Goal: Transaction & Acquisition: Purchase product/service

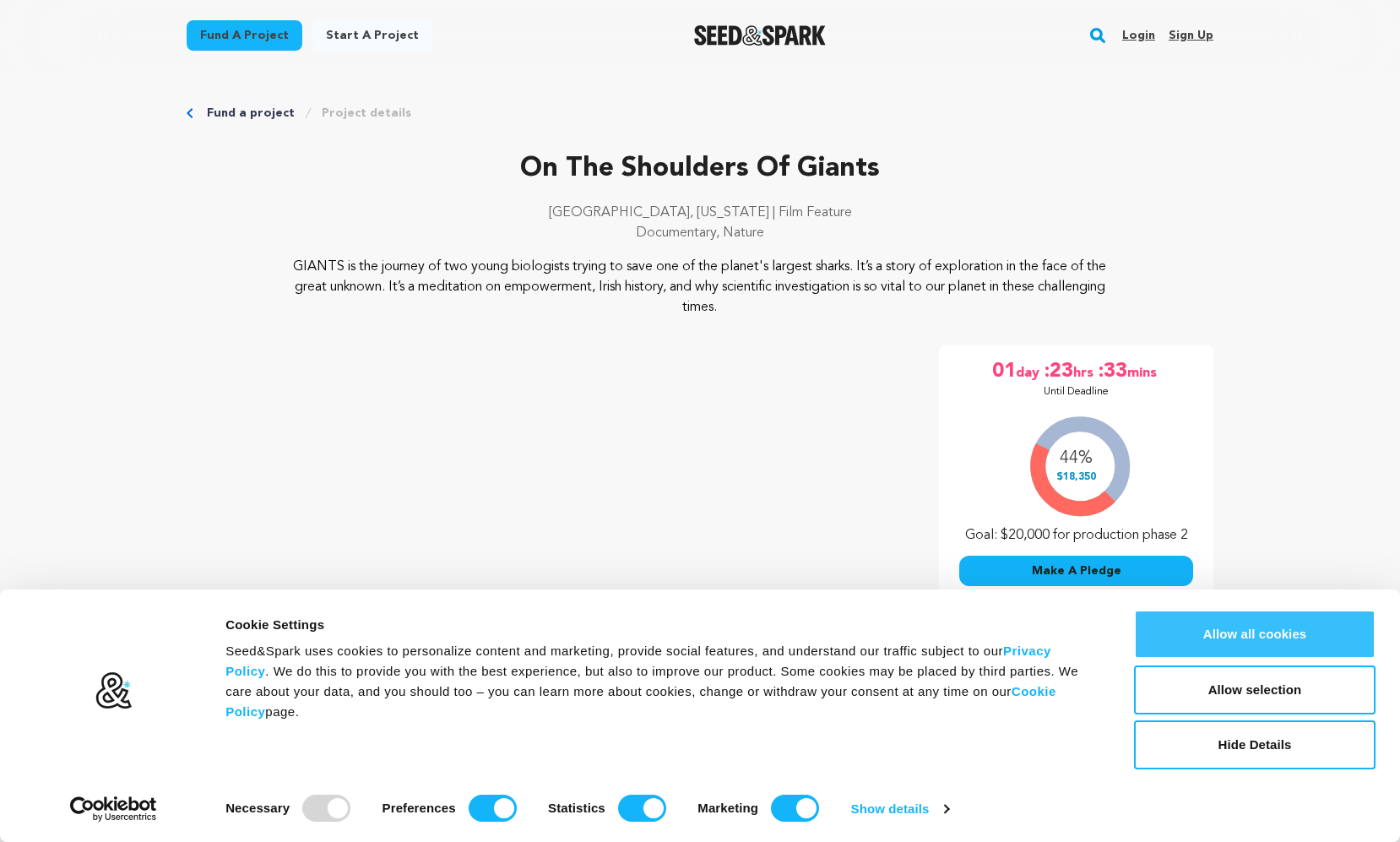
click at [1245, 630] on button "Allow all cookies" at bounding box center [1254, 633] width 241 height 49
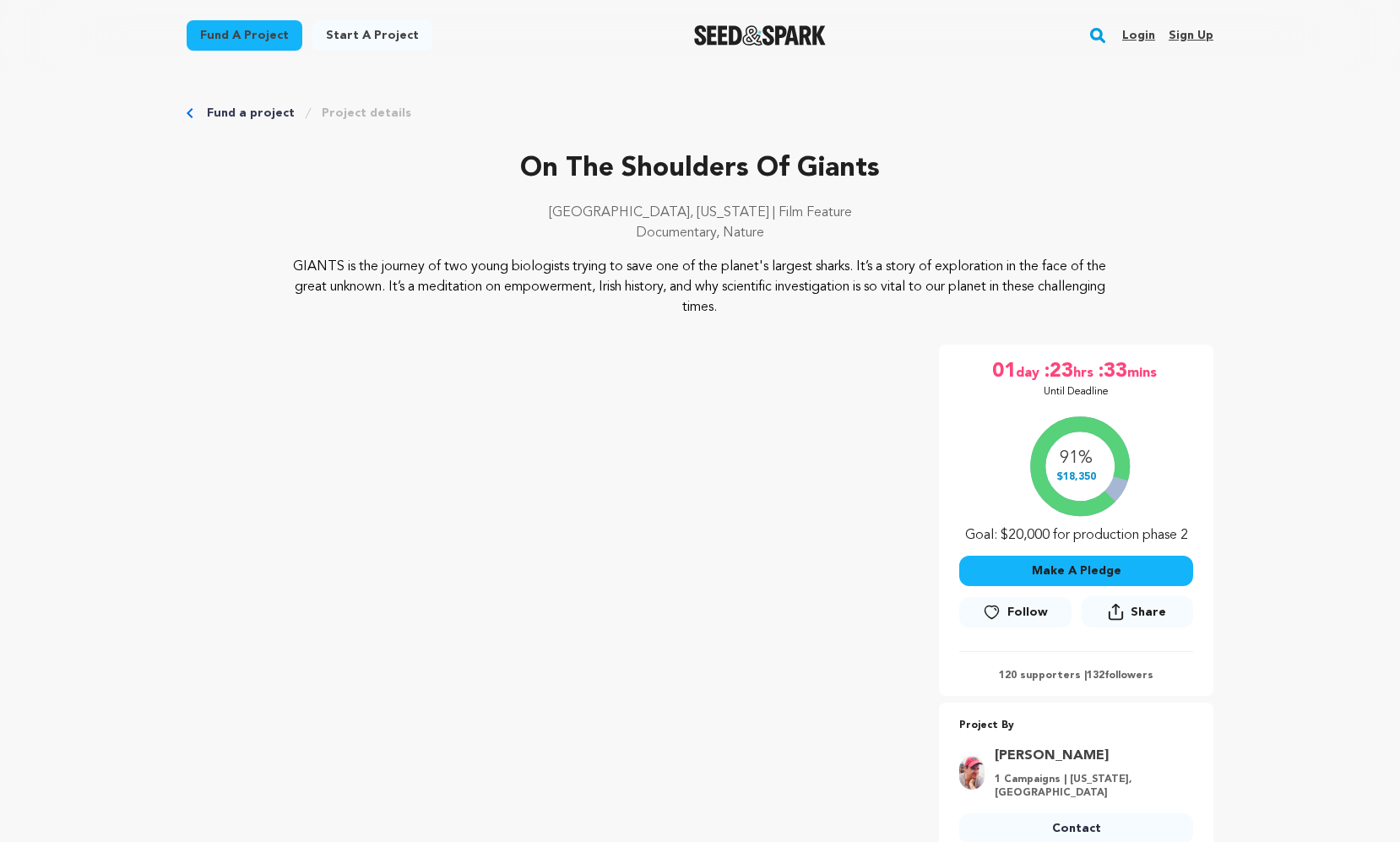
click at [1073, 565] on button "Make A Pledge" at bounding box center [1076, 570] width 234 height 30
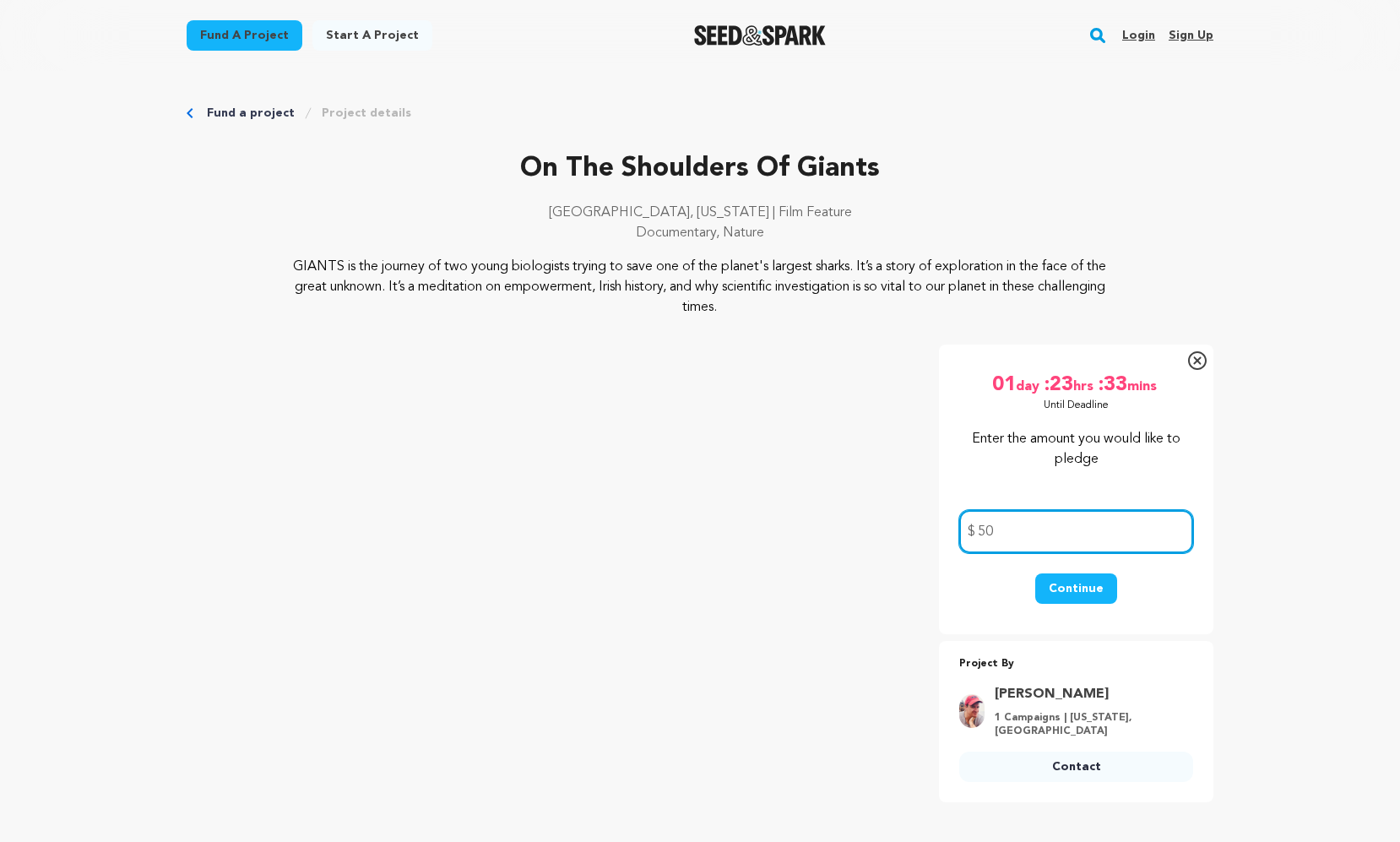
type input "50"
click at [1068, 589] on button "Continue" at bounding box center [1076, 588] width 82 height 30
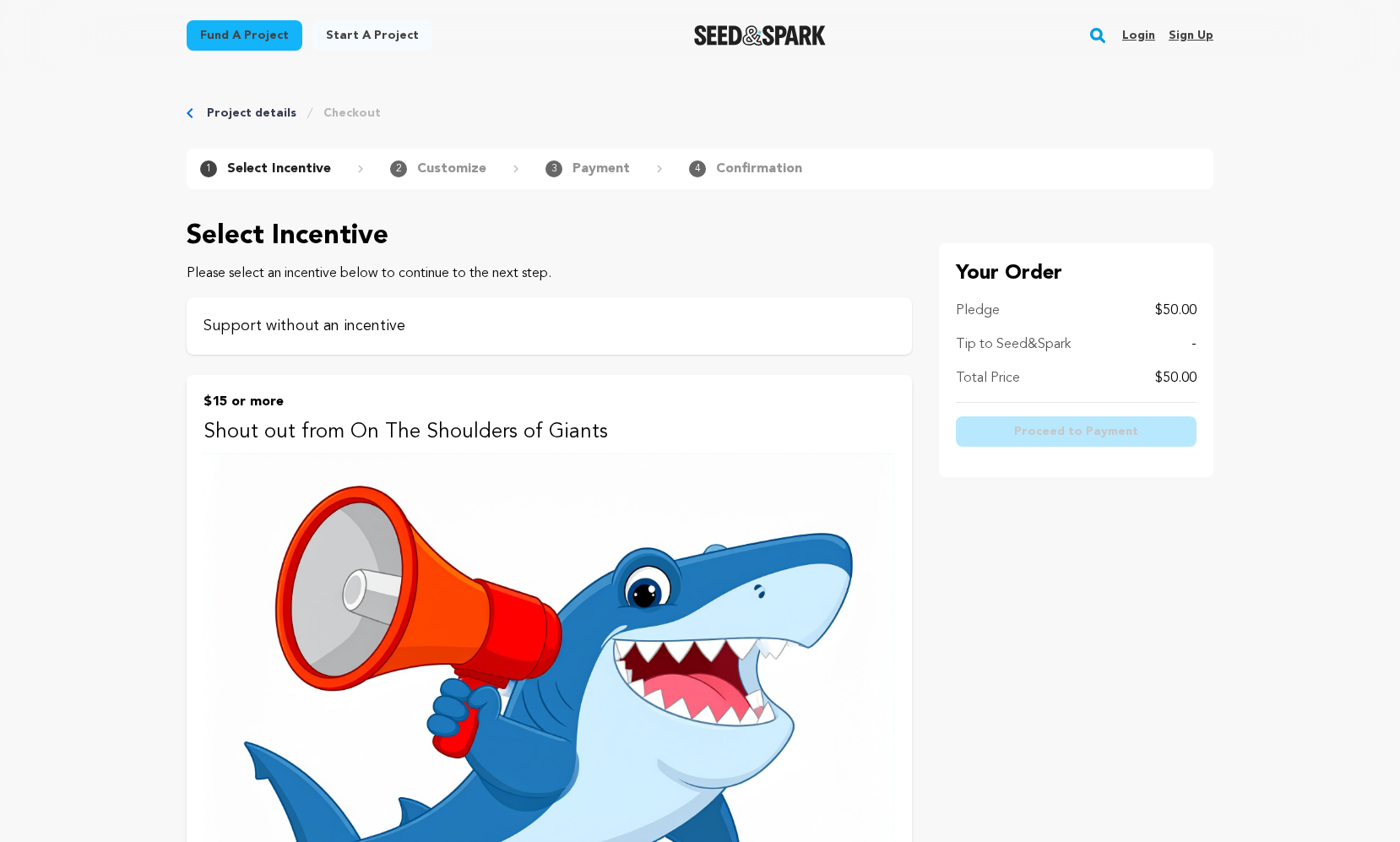
click at [339, 327] on p "Support without an incentive" at bounding box center [549, 325] width 691 height 23
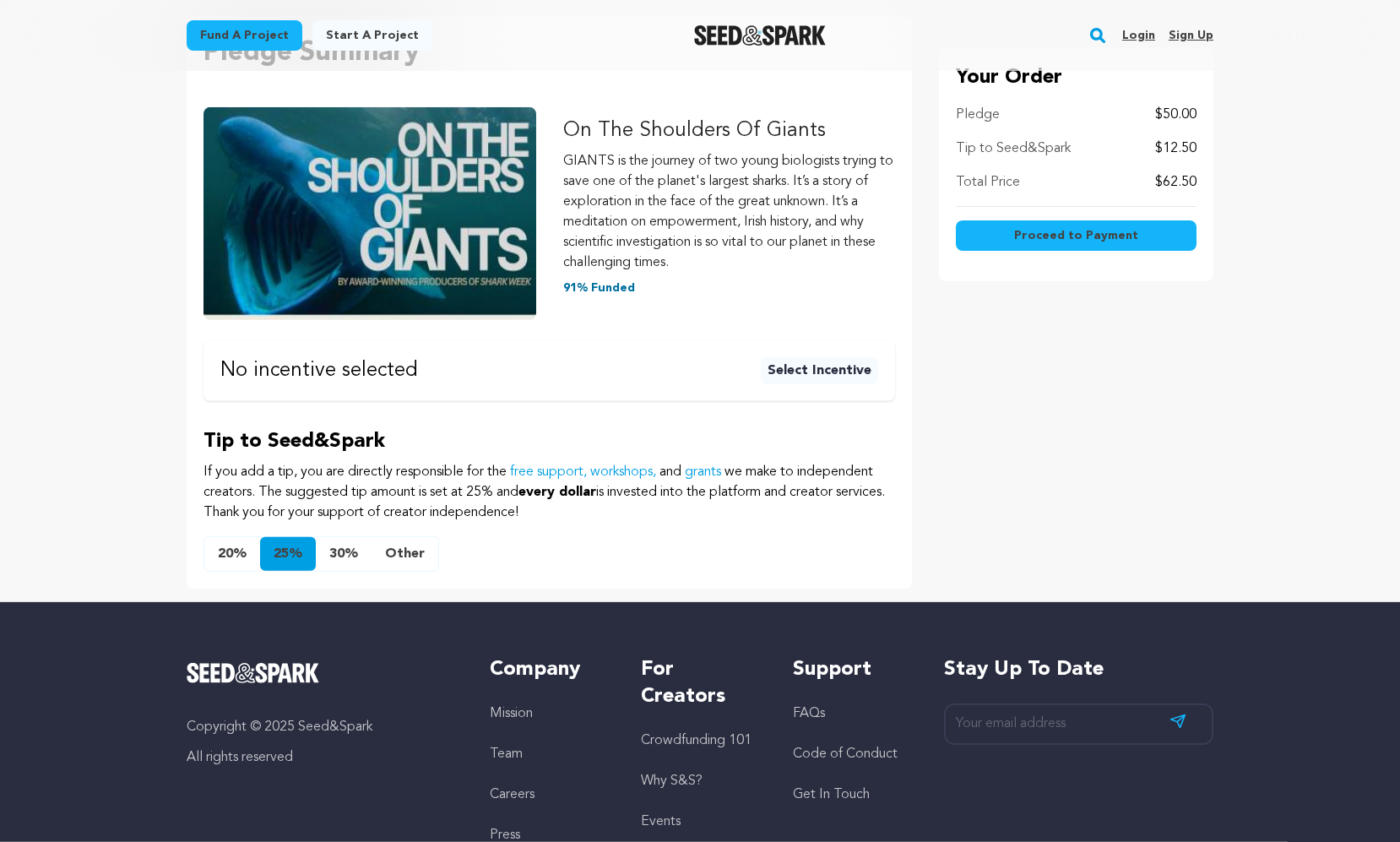
scroll to position [272, 0]
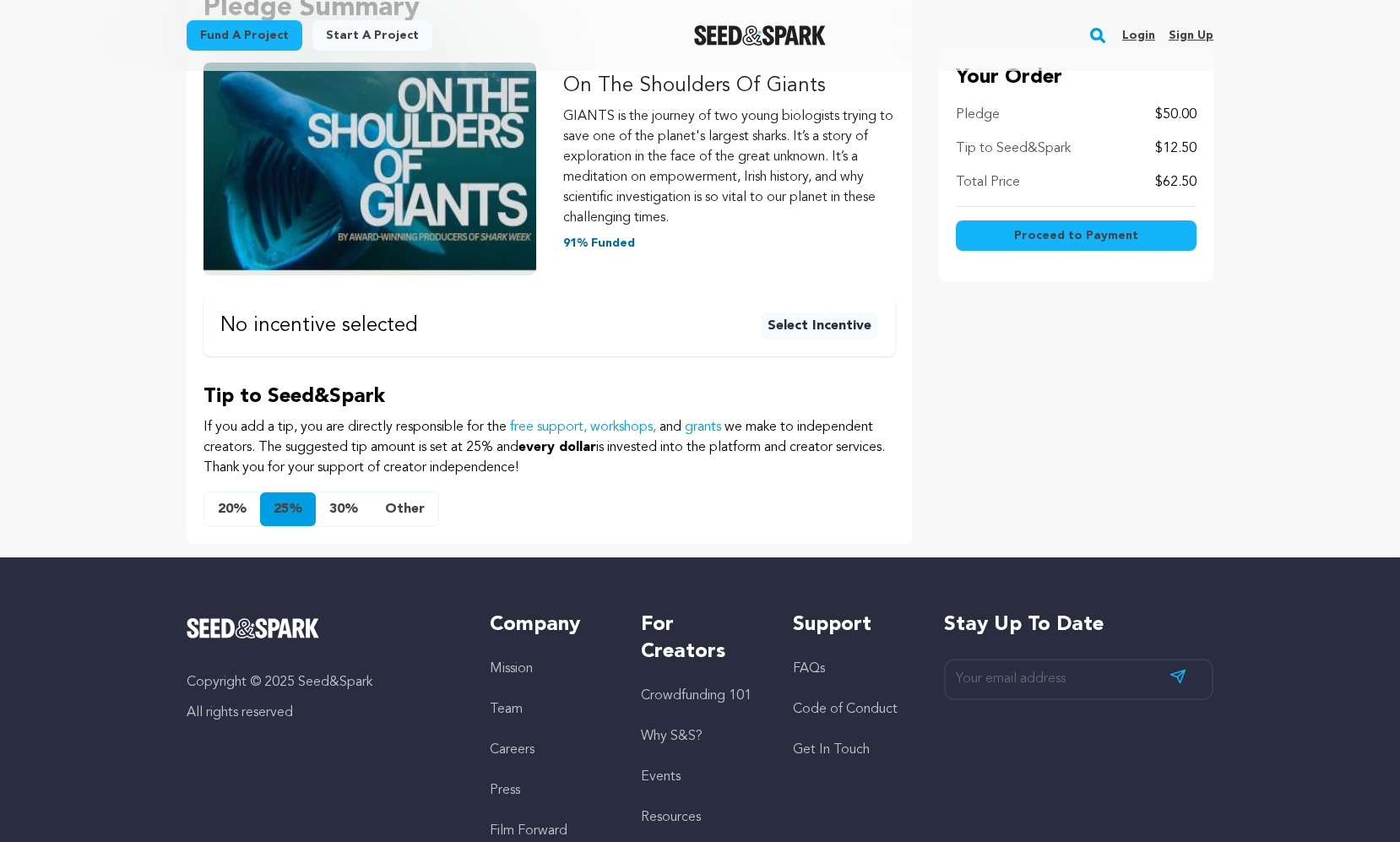
click at [411, 513] on button "Other" at bounding box center [405, 509] width 67 height 34
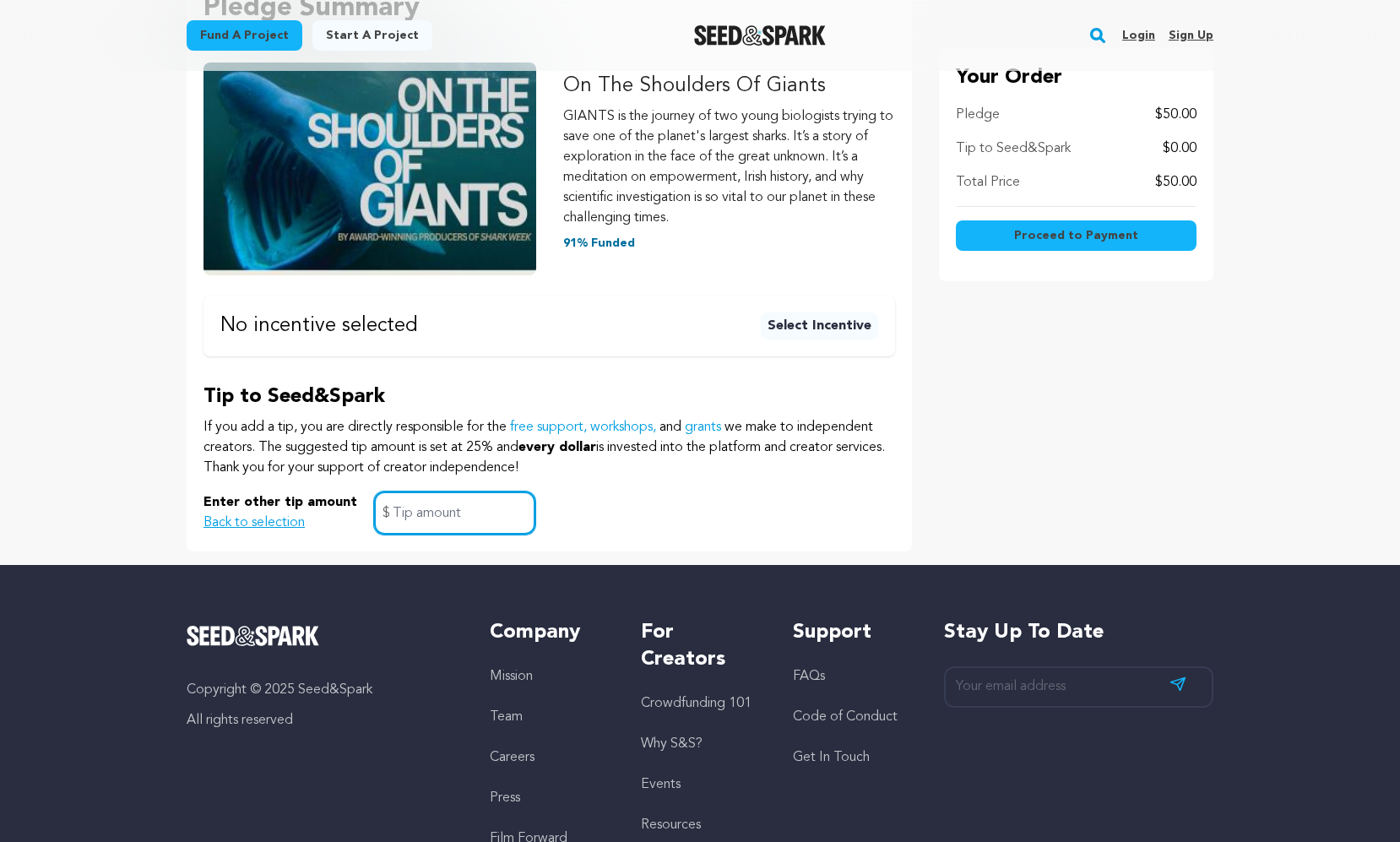
click at [385, 519] on input "text" at bounding box center [454, 513] width 161 height 43
type input "5"
click at [646, 521] on div "Enter other tip amount Back to selection 5 $" at bounding box center [549, 513] width 691 height 43
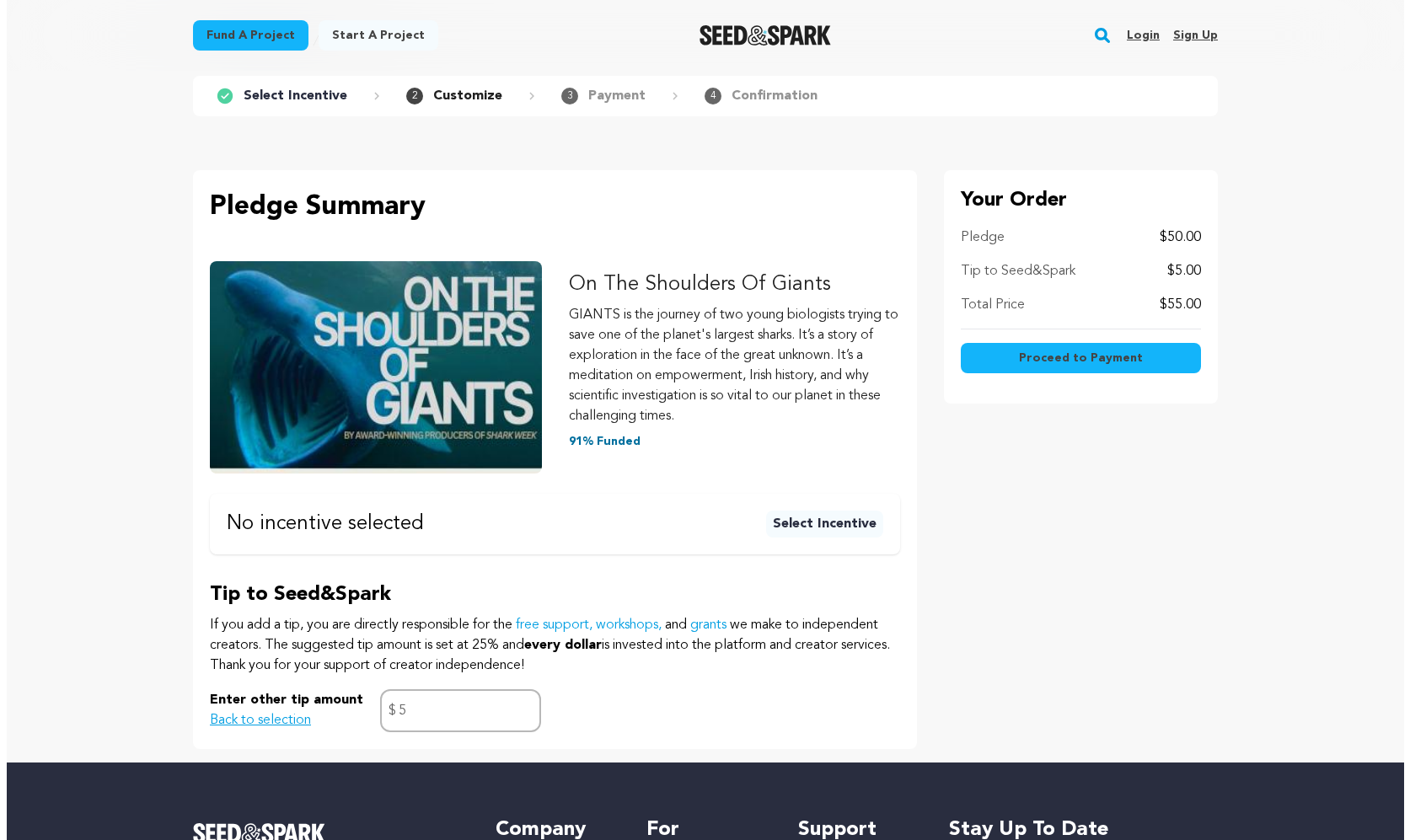
scroll to position [23, 0]
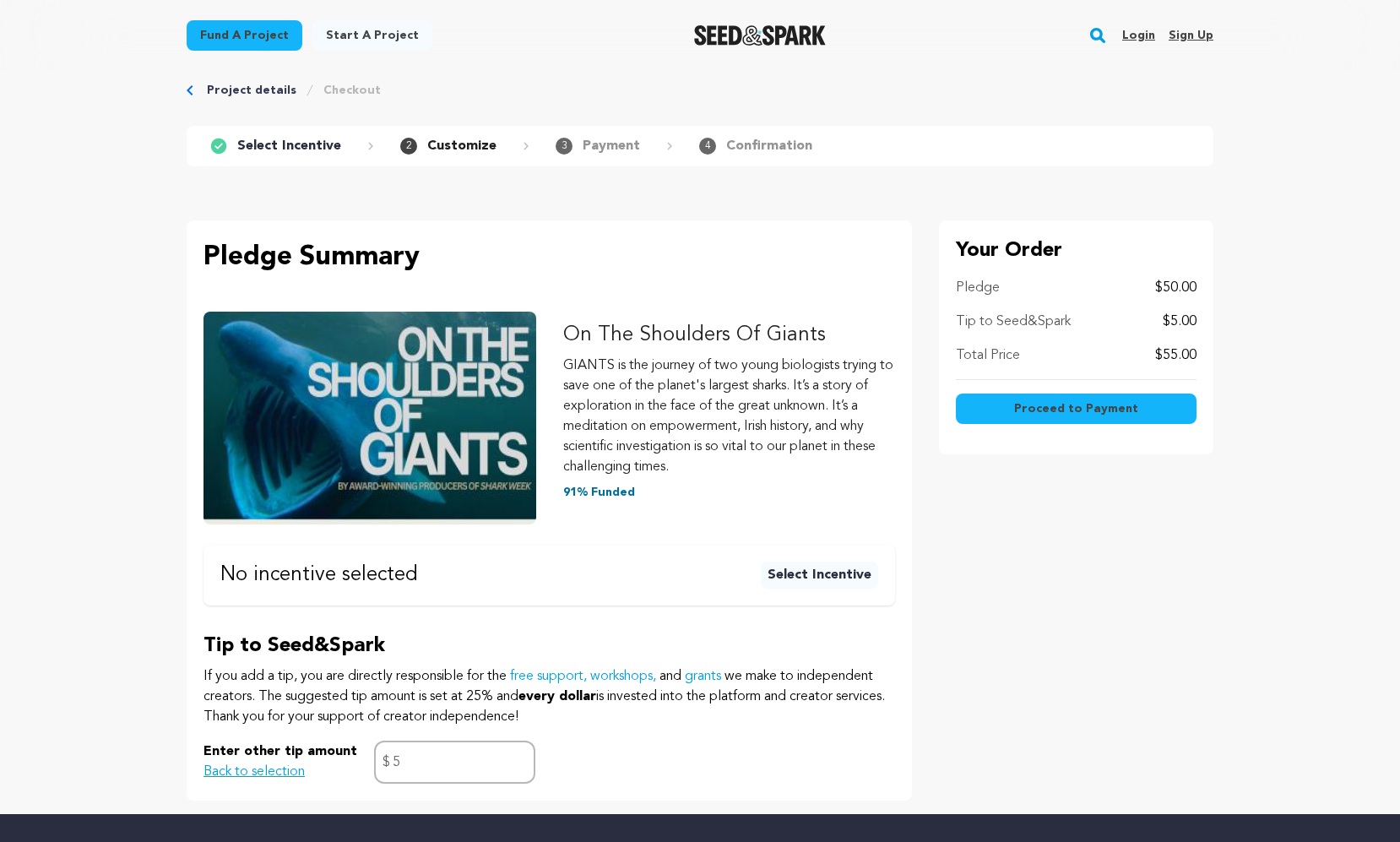
click at [1081, 409] on span "Proceed to Payment" at bounding box center [1076, 407] width 125 height 16
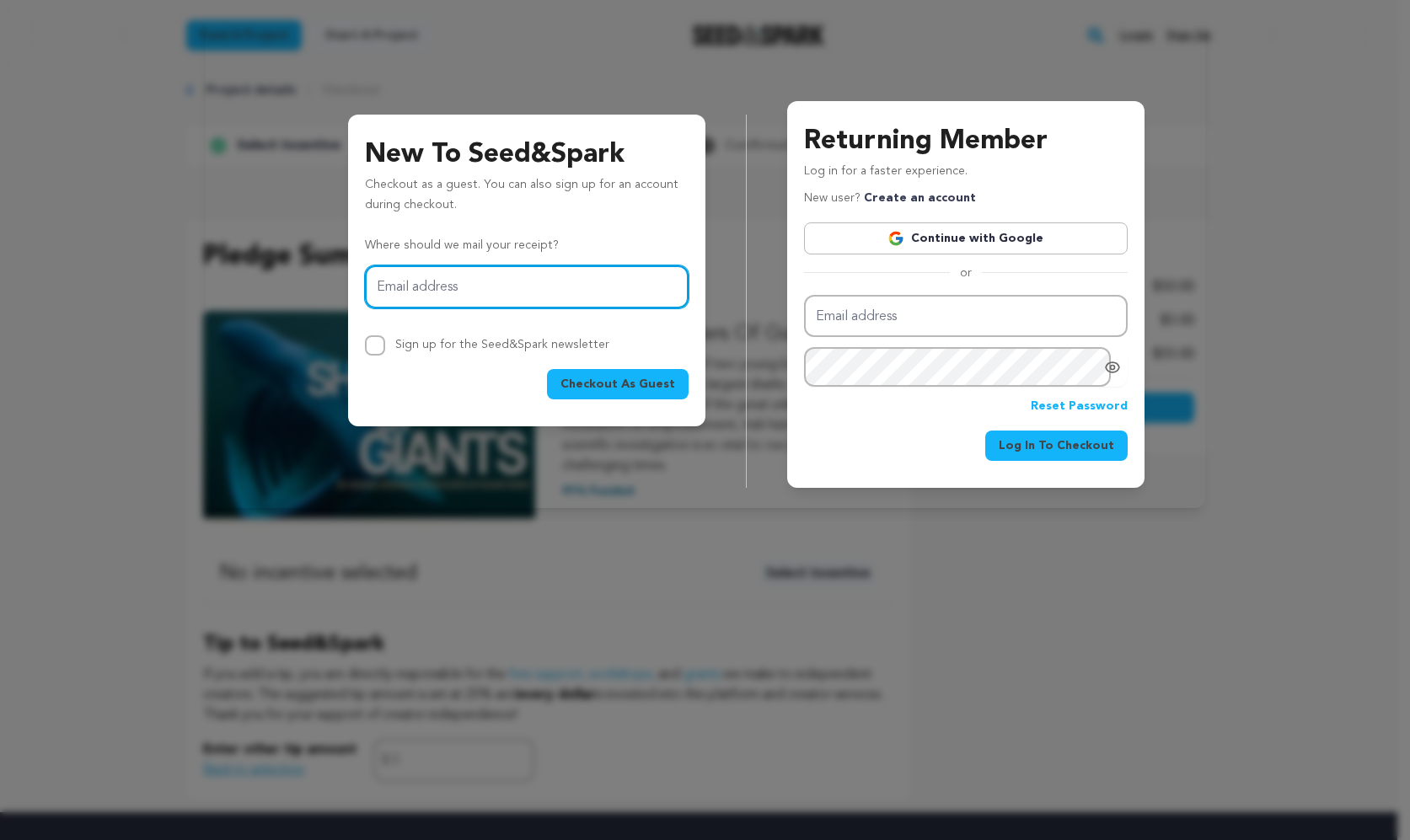
click at [538, 285] on input "Email address" at bounding box center [527, 286] width 324 height 43
type input "i"
type input "[PERSON_NAME][EMAIL_ADDRESS][DOMAIN_NAME]"
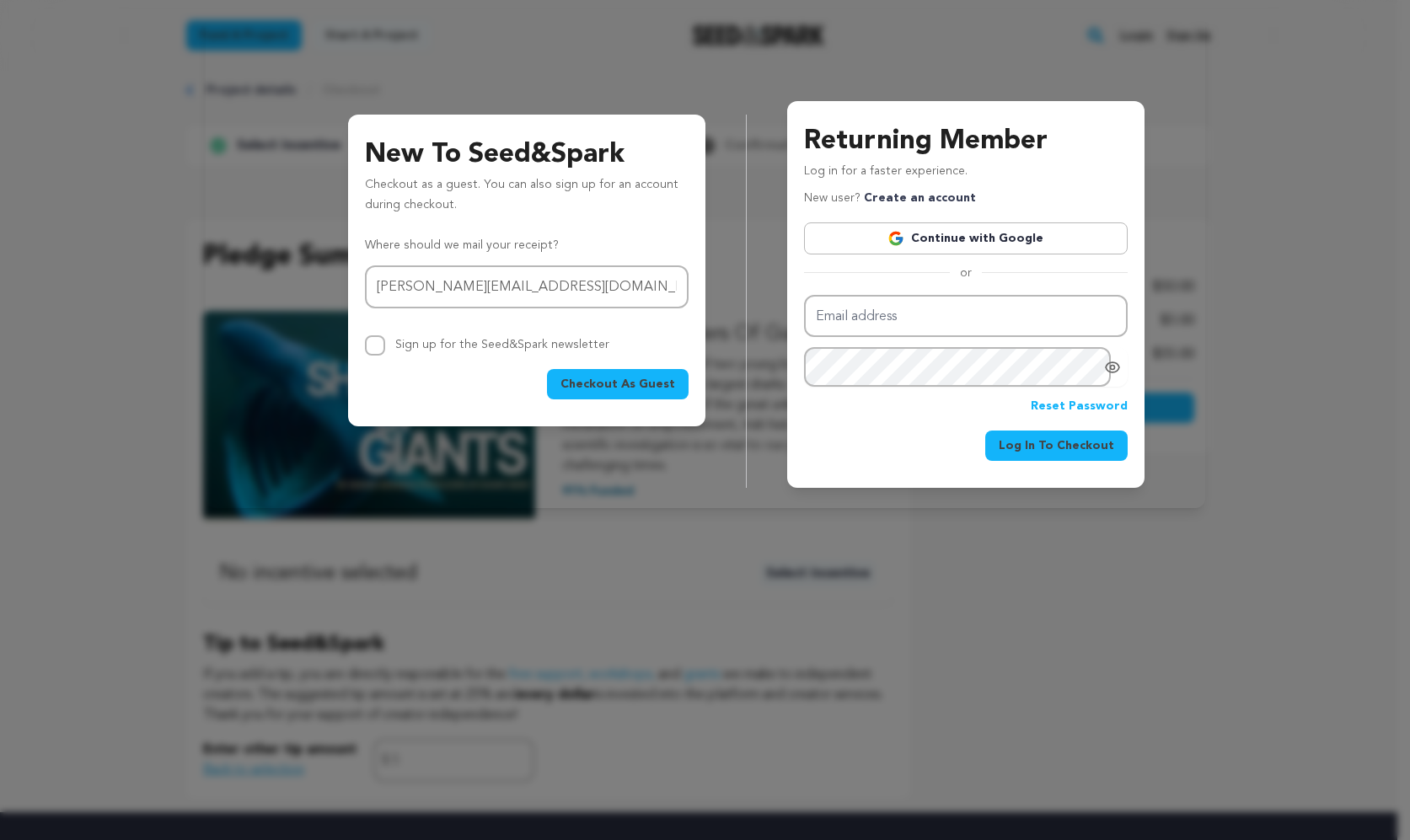
click at [621, 385] on span "Checkout As Guest" at bounding box center [617, 383] width 115 height 16
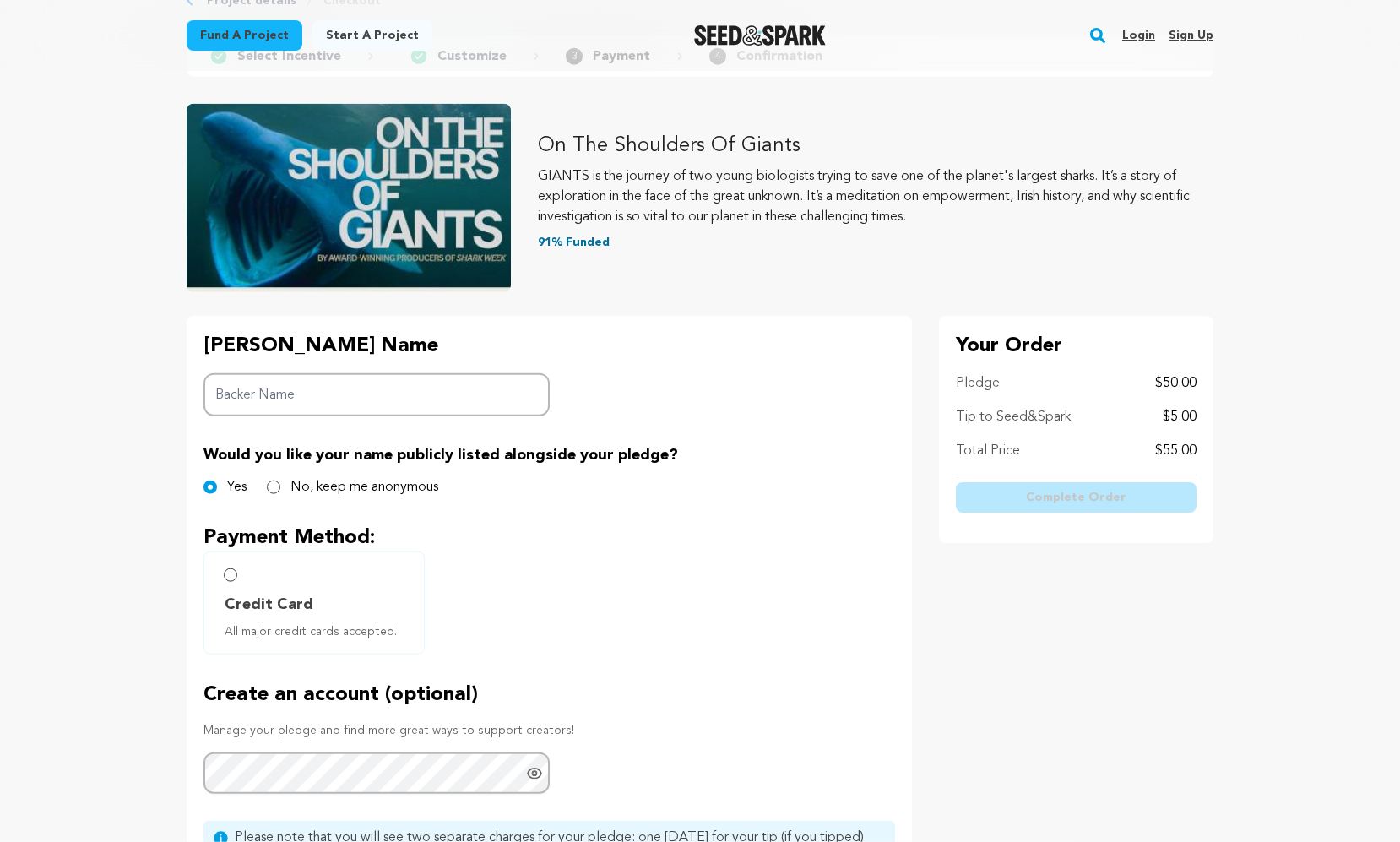
scroll to position [311, 0]
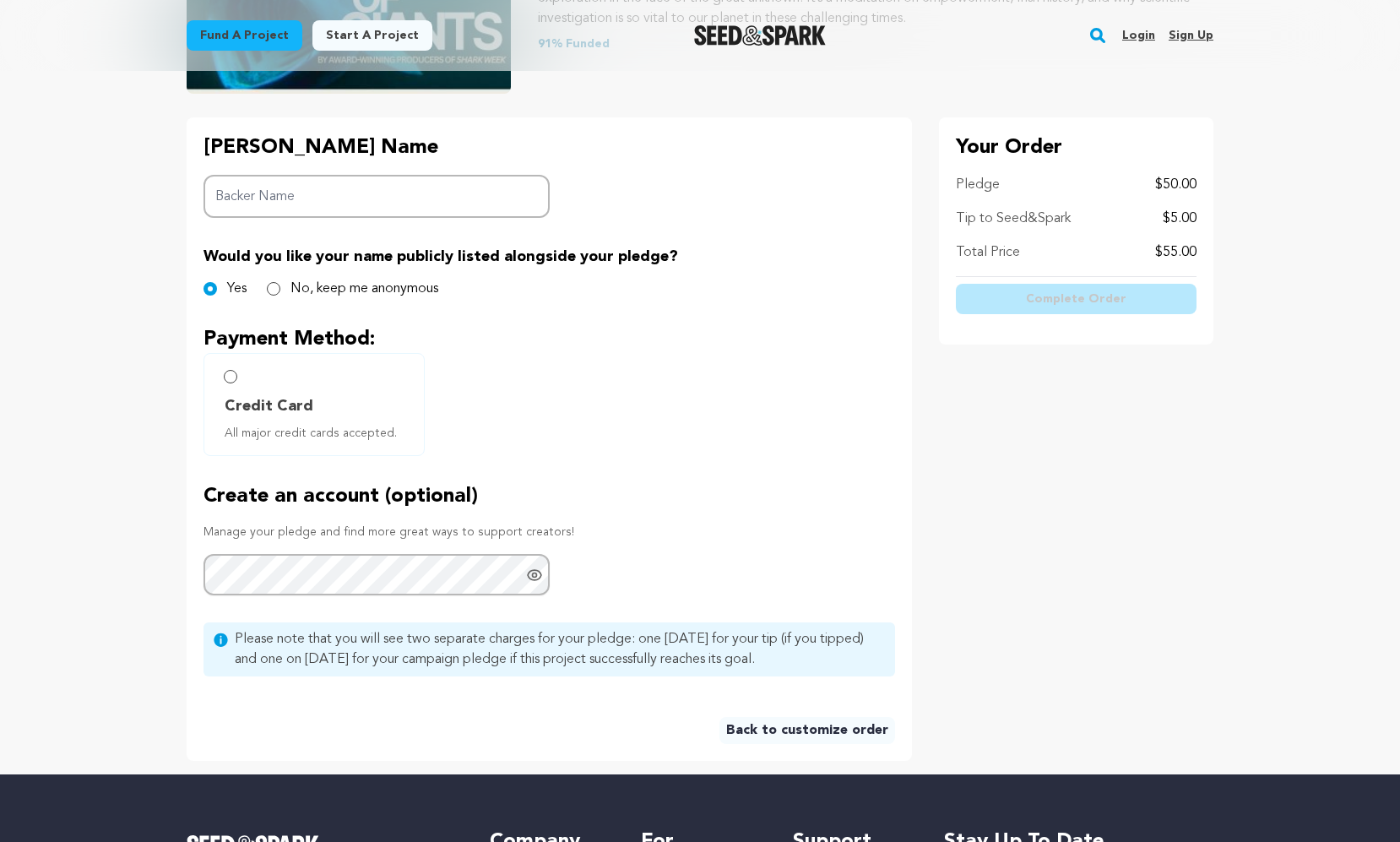
click at [319, 200] on input "Backer Name" at bounding box center [377, 196] width 346 height 43
type input "Ian Arwas"
click at [229, 379] on input "Credit Card All major credit cards accepted." at bounding box center [231, 377] width 14 height 14
radio input "false"
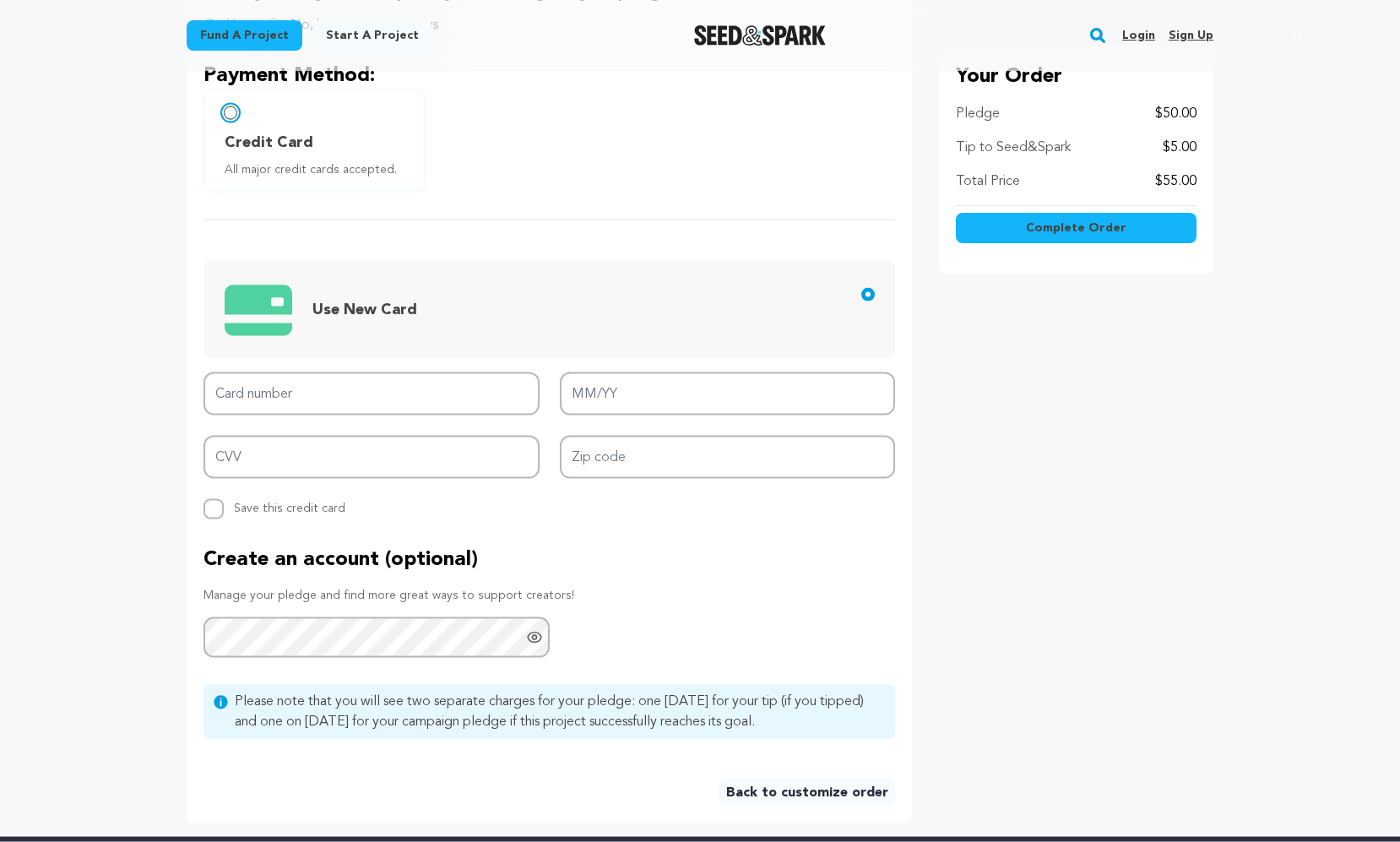
scroll to position [581, 0]
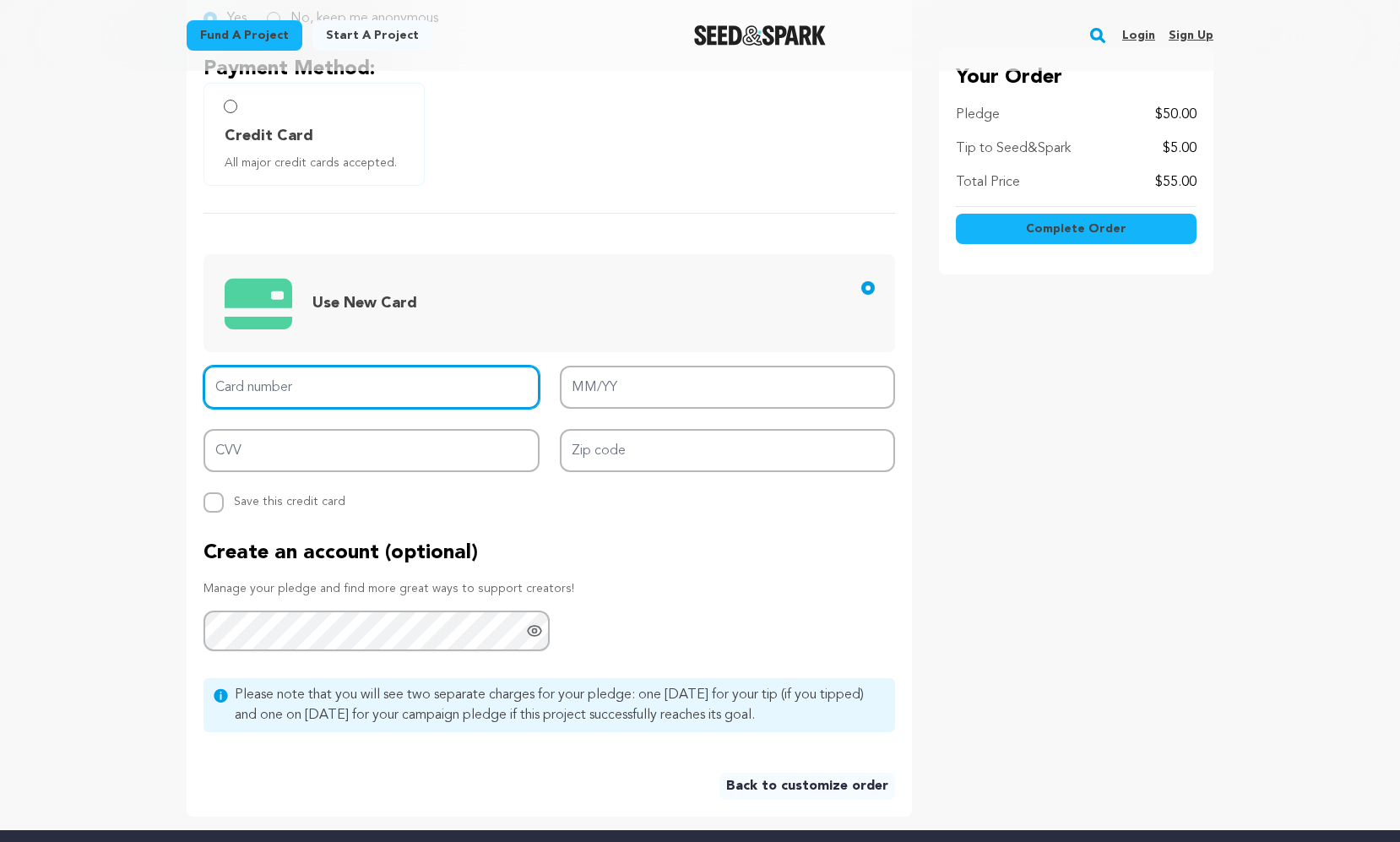
click at [318, 384] on input "Card number" at bounding box center [372, 387] width 336 height 43
type input "5425 4301 8174 5931"
click at [118, 389] on main "Fund a project Start a project Search Login Sign up Start a project" at bounding box center [700, 340] width 1400 height 1843
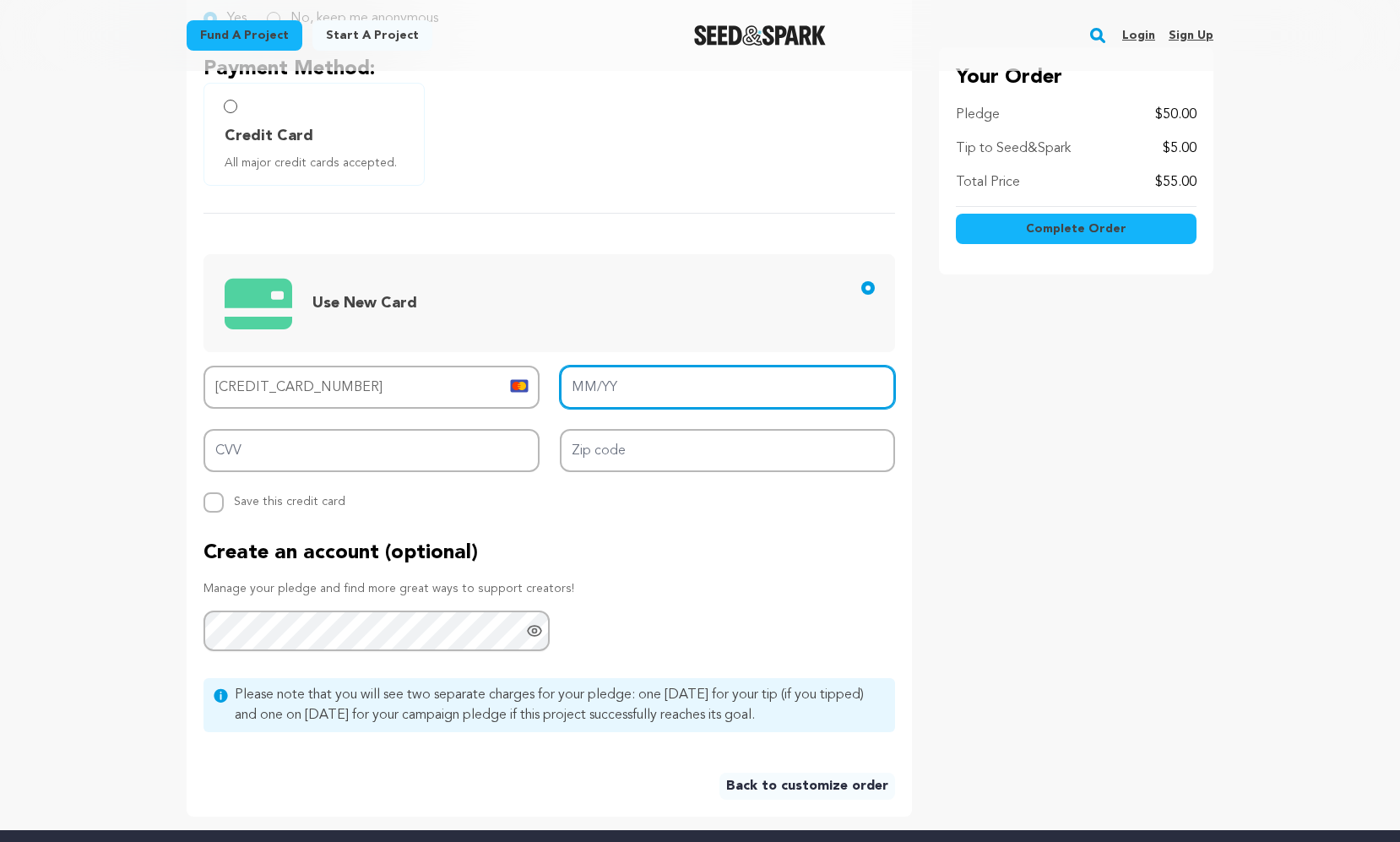
click at [692, 384] on input "MM/YY" at bounding box center [728, 387] width 336 height 43
type input "10/29"
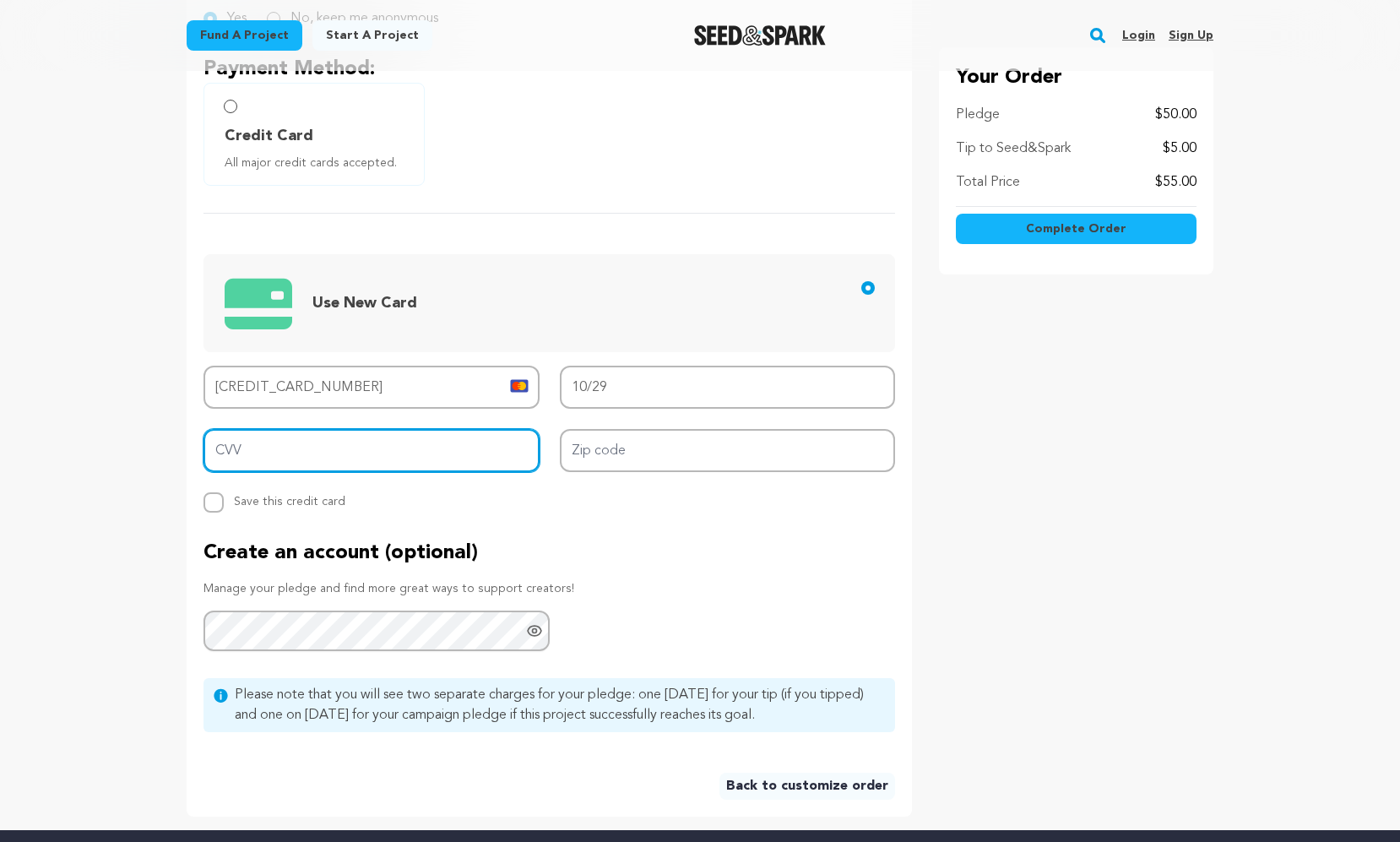
click at [486, 458] on input "CVV" at bounding box center [372, 450] width 336 height 43
type input "815"
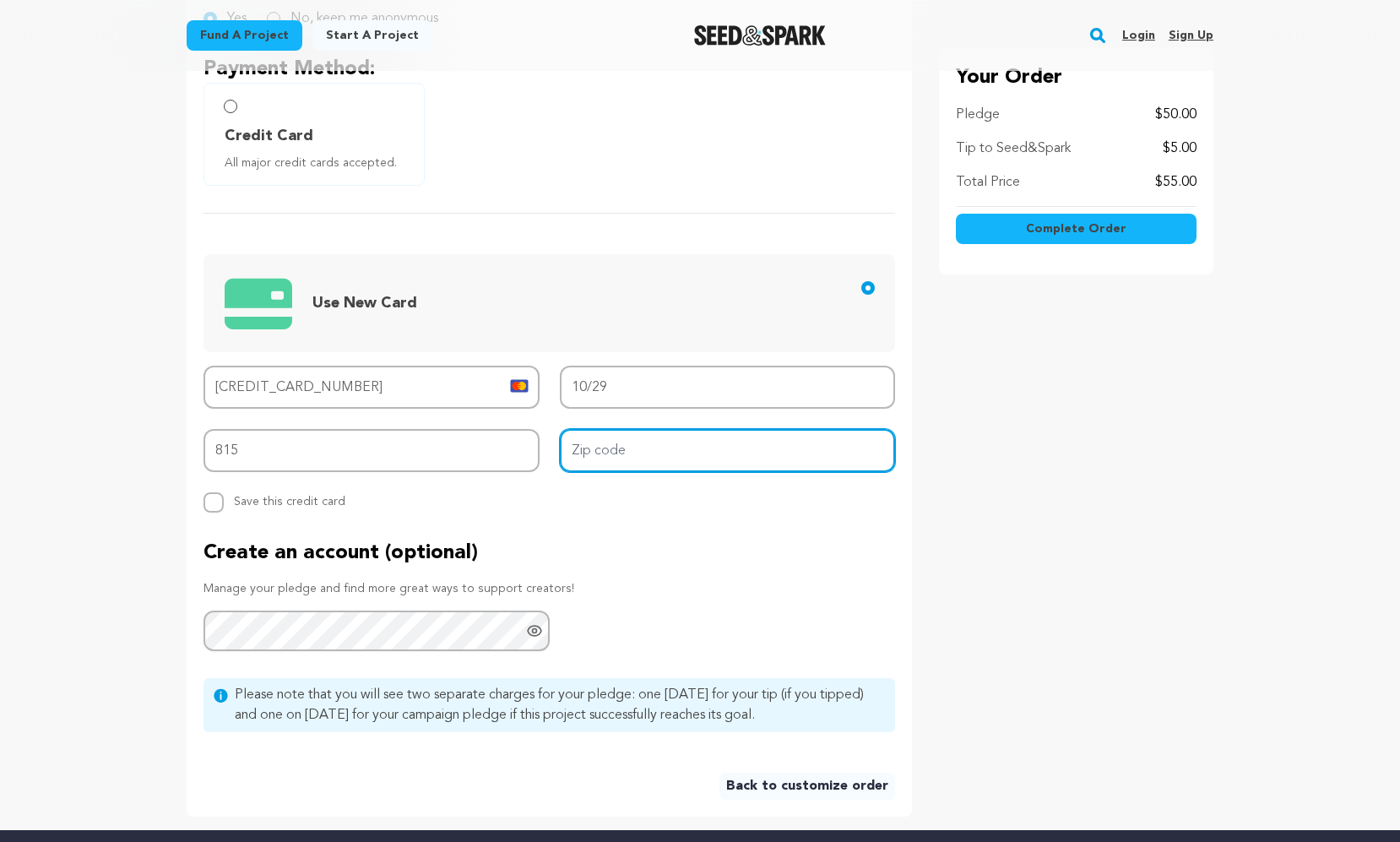
click at [648, 449] on input "Zip code" at bounding box center [728, 450] width 336 height 43
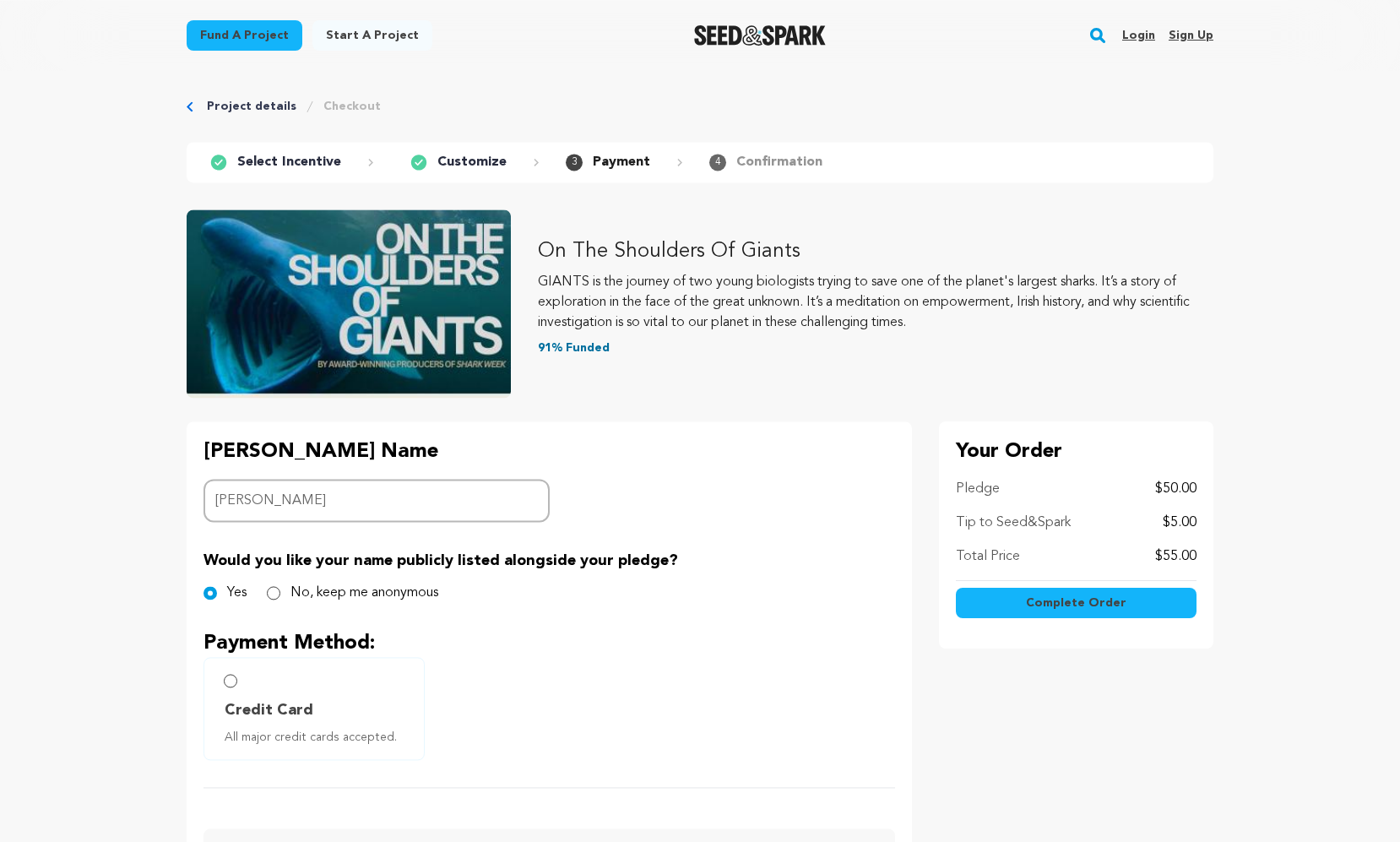
scroll to position [0, 0]
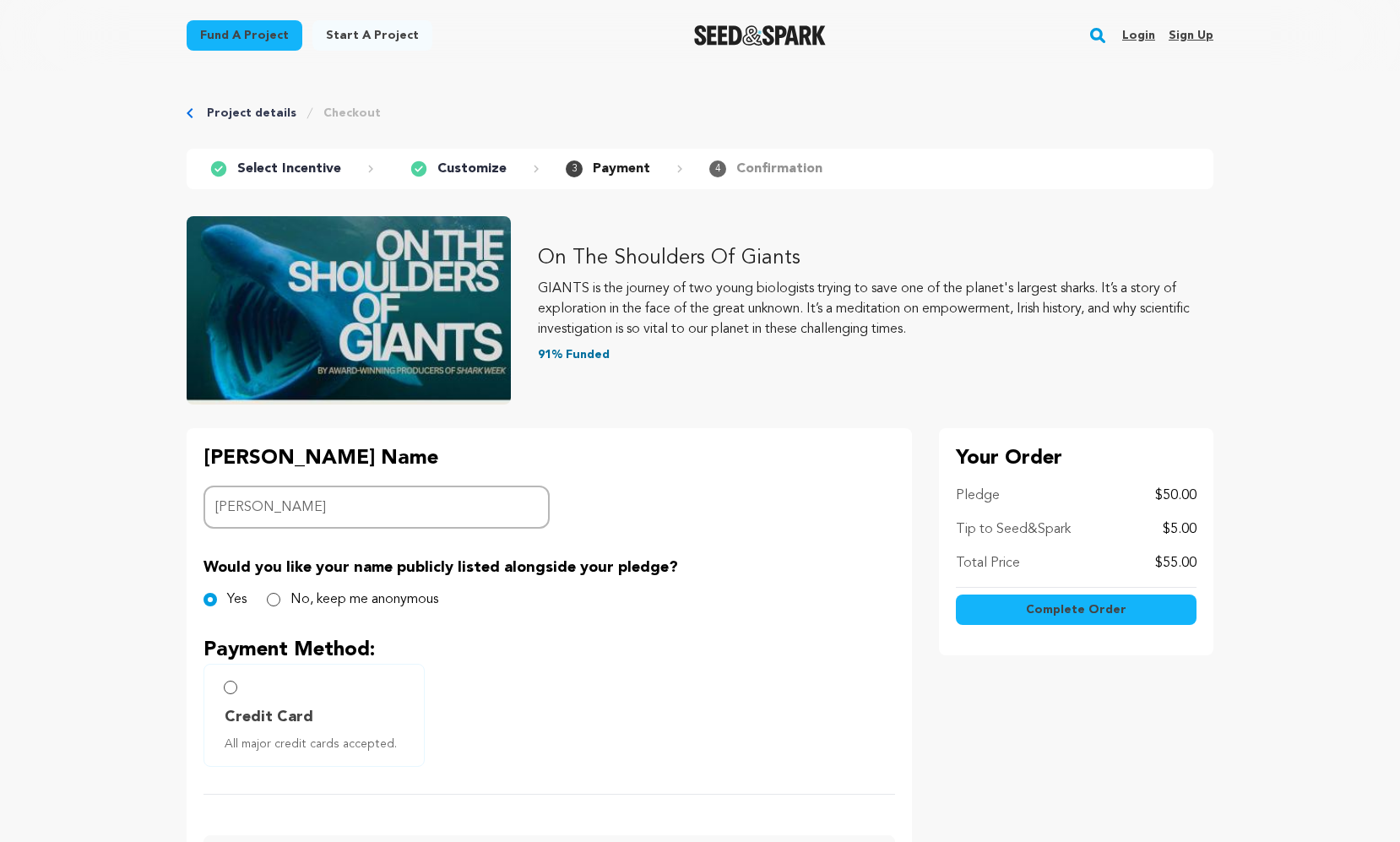
type input "20852"
click at [1079, 608] on span "Complete Order" at bounding box center [1076, 609] width 100 height 16
